Goal: Transaction & Acquisition: Purchase product/service

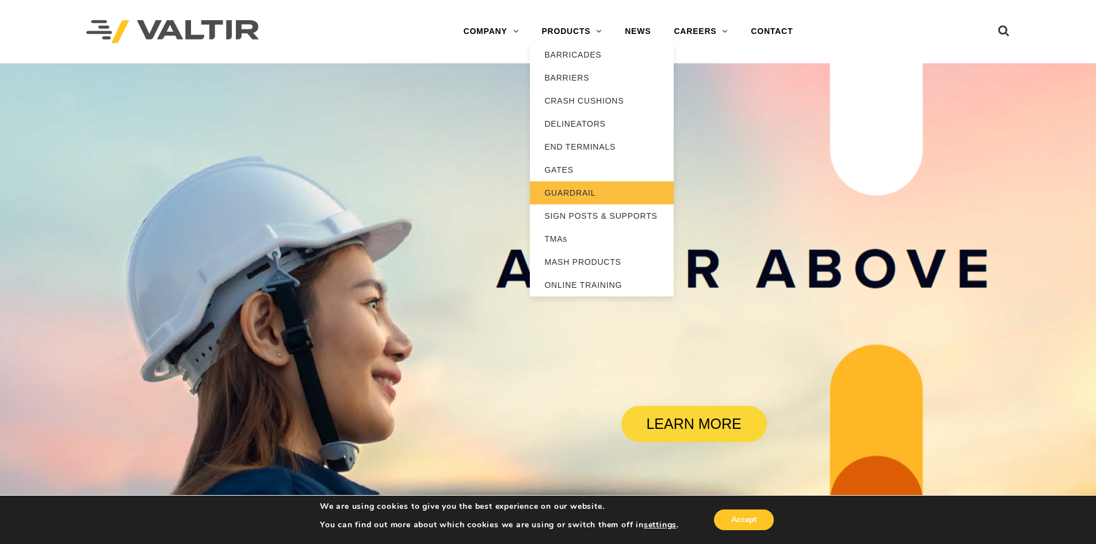
click at [578, 192] on link "GUARDRAIL" at bounding box center [602, 192] width 144 height 23
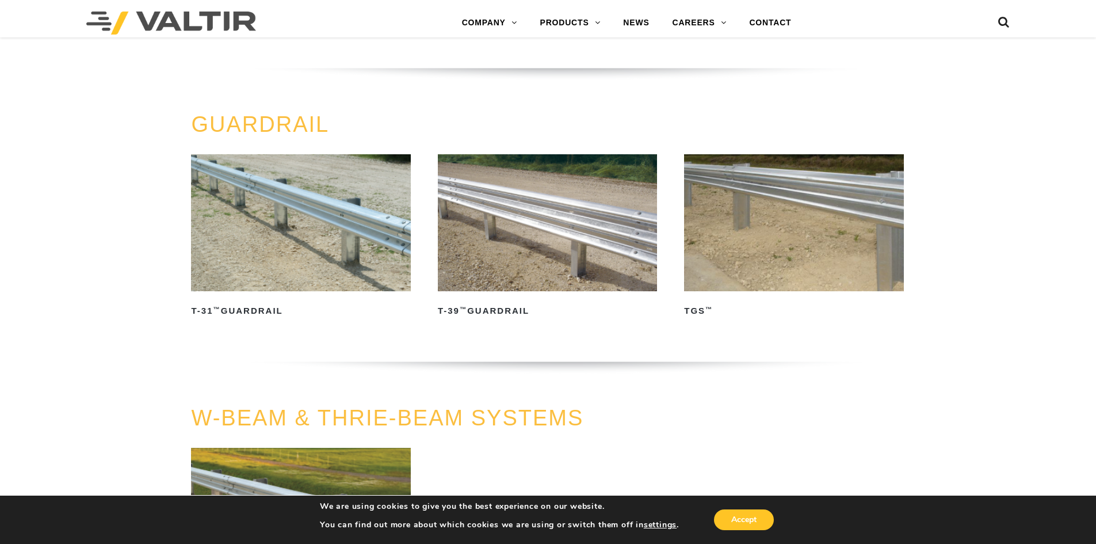
scroll to position [518, 0]
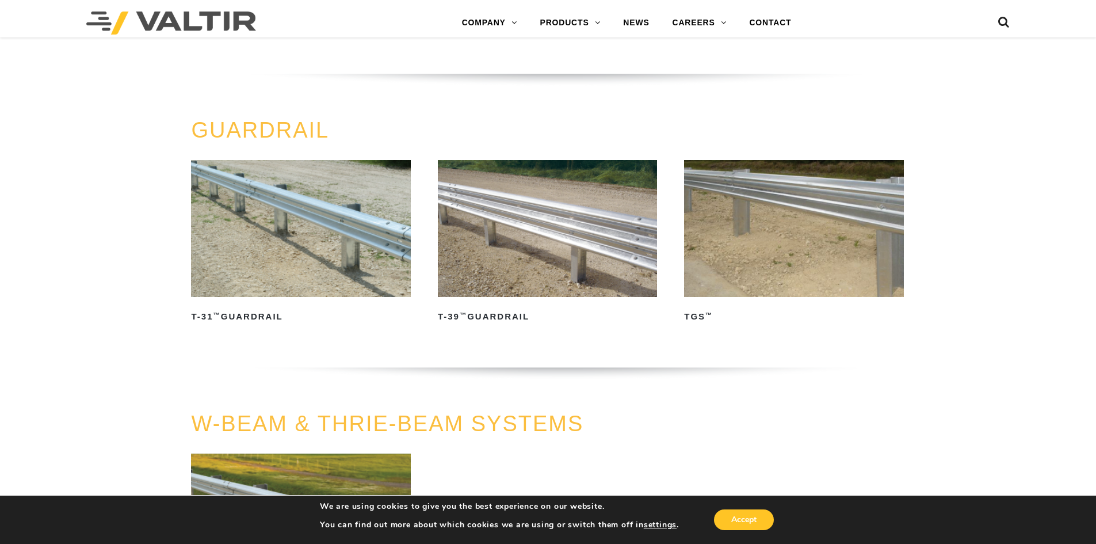
click at [300, 263] on img at bounding box center [300, 228] width 219 height 137
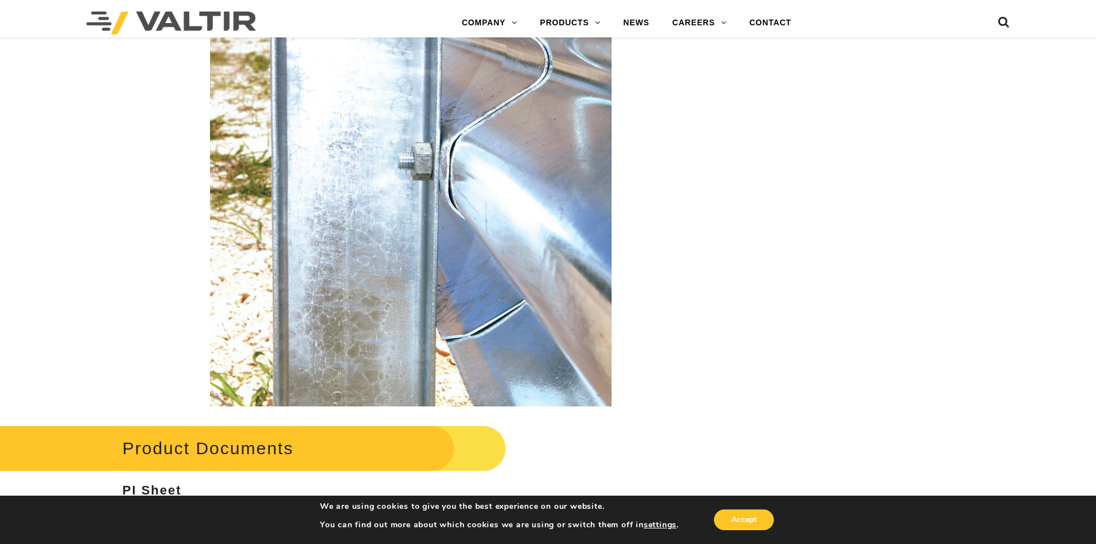
scroll to position [1957, 0]
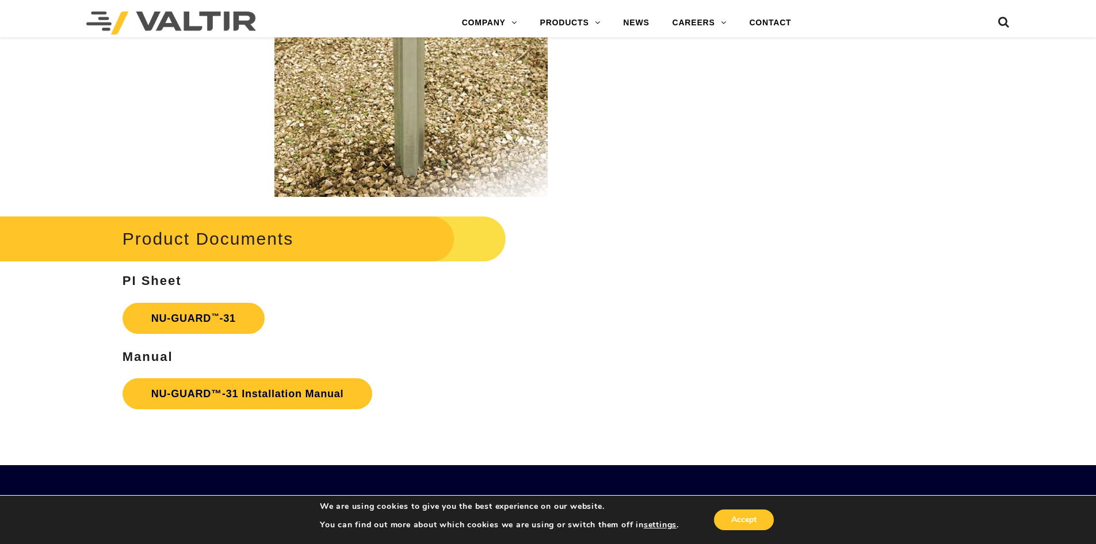
scroll to position [1841, 0]
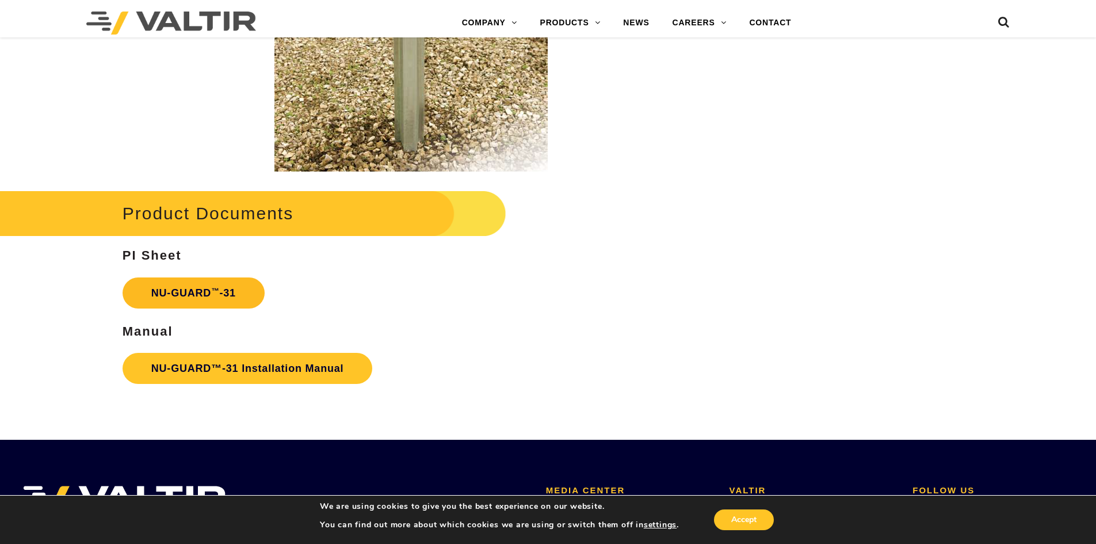
click at [207, 285] on link "NU-GUARD ™ -31" at bounding box center [194, 292] width 142 height 31
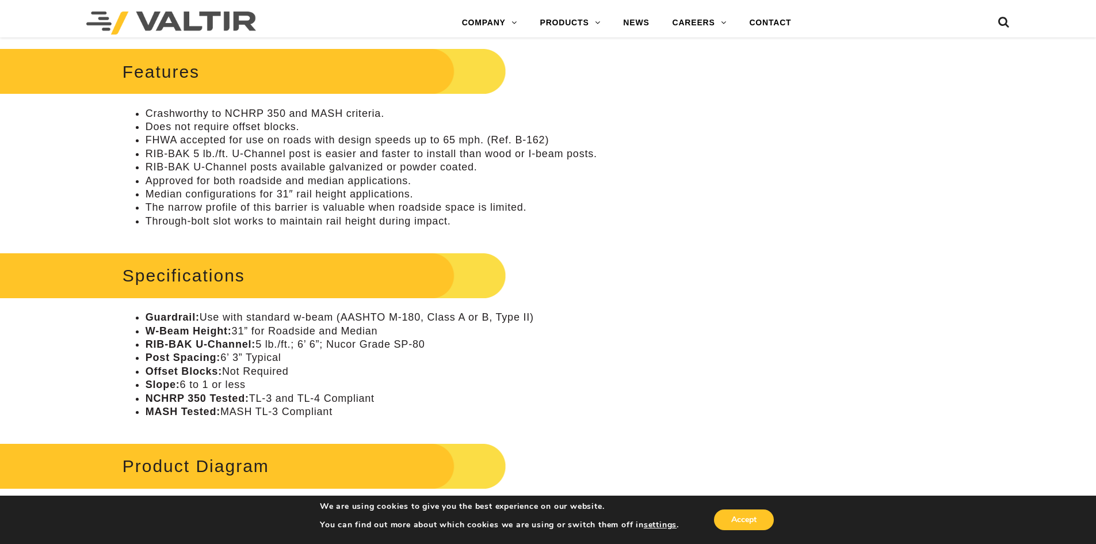
scroll to position [403, 0]
